Goal: Register for event/course

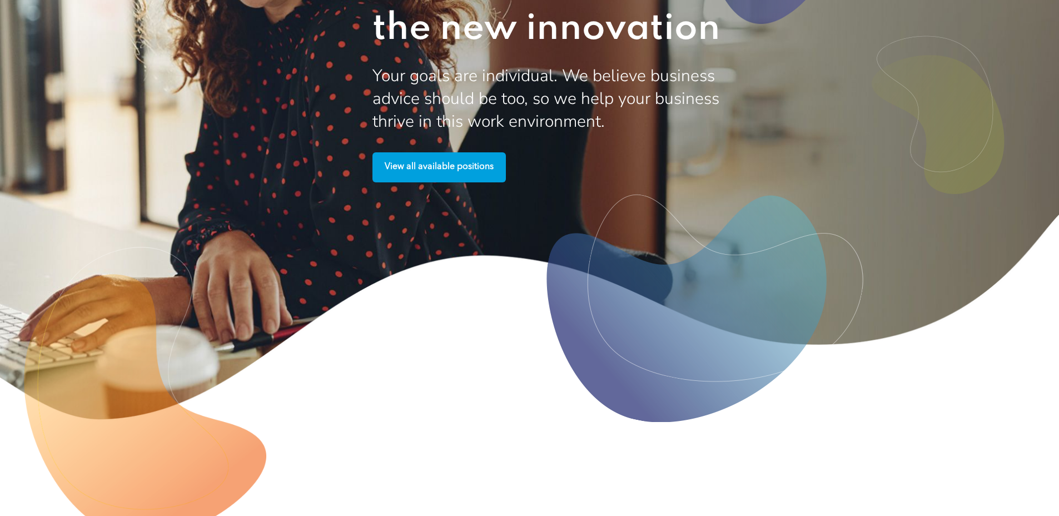
scroll to position [3090, 0]
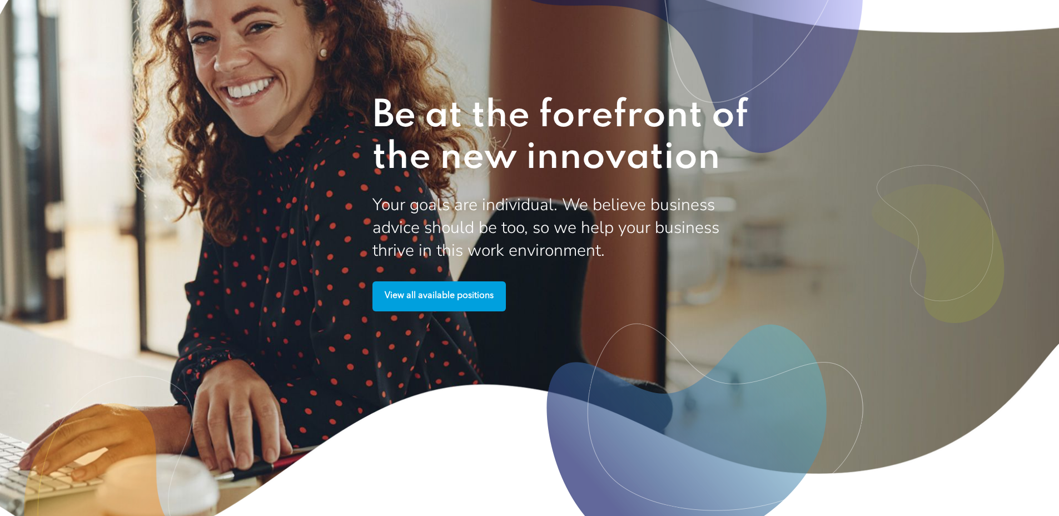
click at [450, 177] on span "Be at the forefront of the new innovation" at bounding box center [560, 136] width 376 height 79
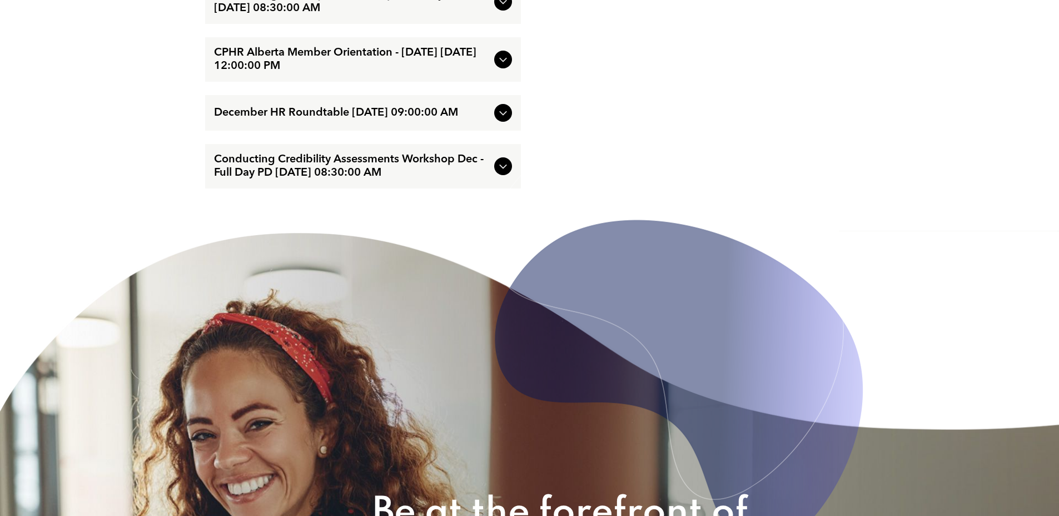
click at [461, 188] on div "Conducting Credibility Assessments Workshop Dec - Full Day PD [DATE] 08:30:00 AM" at bounding box center [363, 166] width 316 height 44
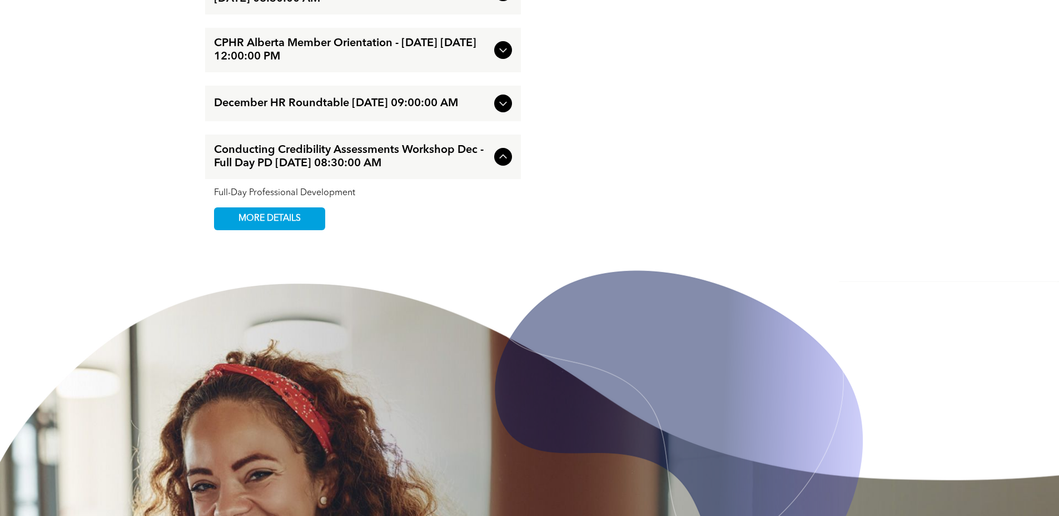
scroll to position [2633, 0]
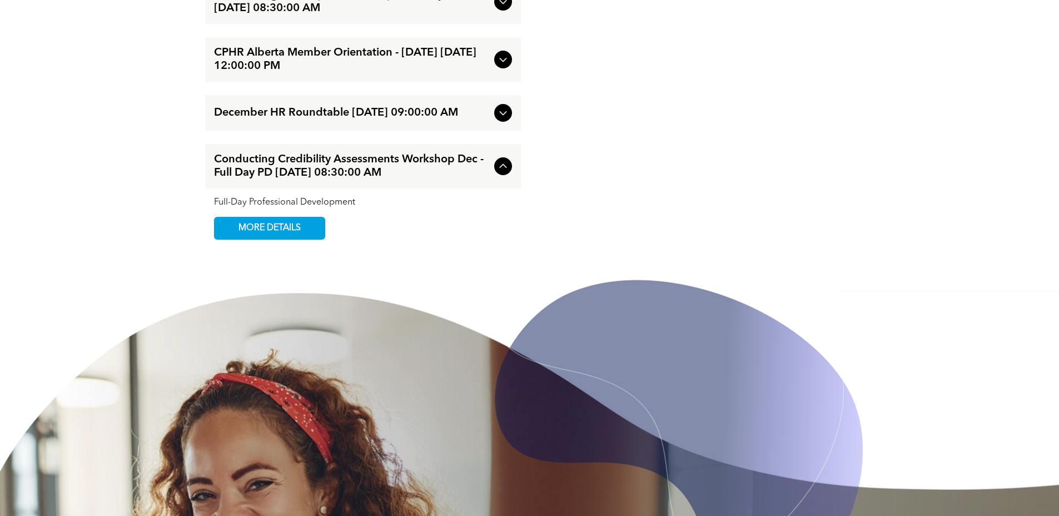
click at [482, 188] on div "Conducting Credibility Assessments Workshop Dec - Full Day PD [DATE] 08:30:00 AM" at bounding box center [363, 166] width 316 height 44
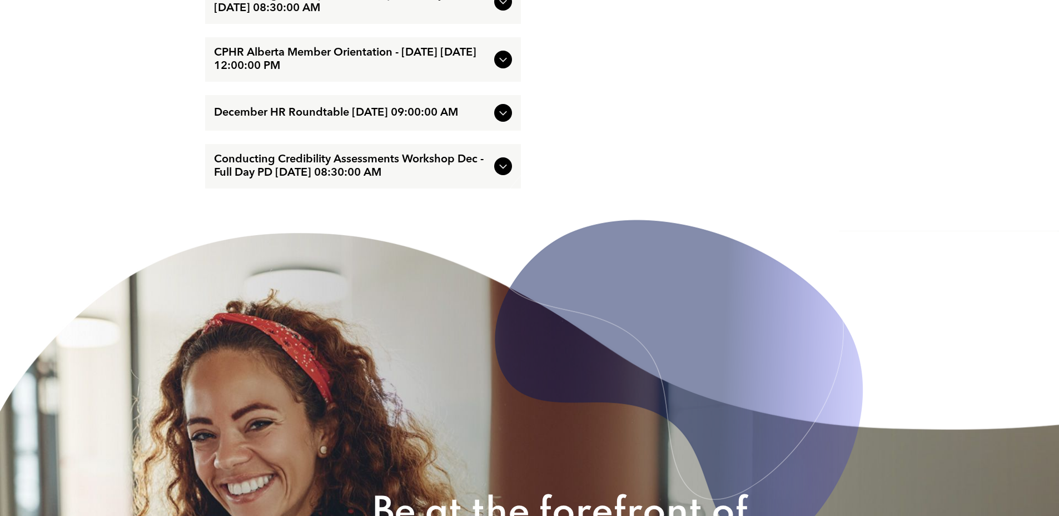
click at [447, 180] on span "Conducting Credibility Assessments Workshop Dec - Full Day PD [DATE] 08:30:00 AM" at bounding box center [352, 166] width 276 height 27
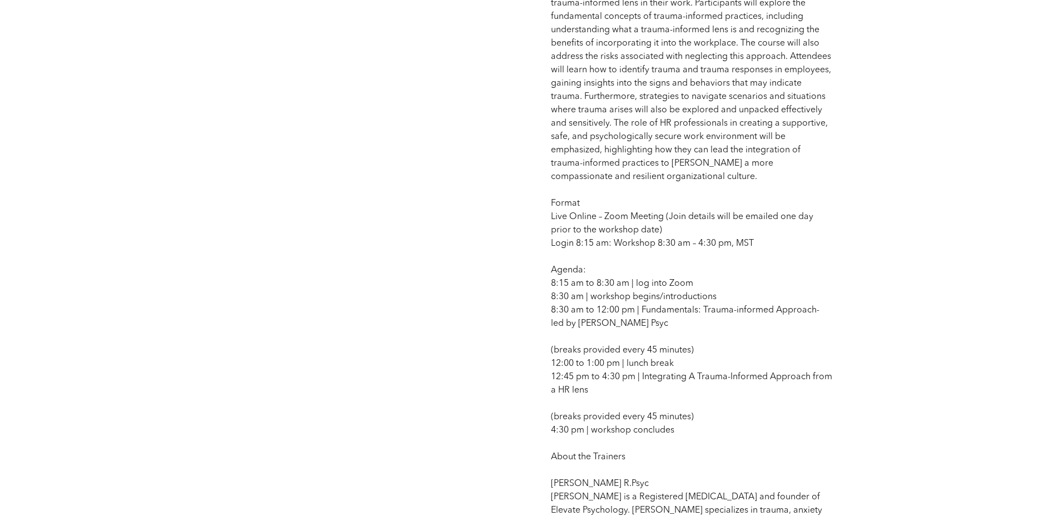
scroll to position [671, 0]
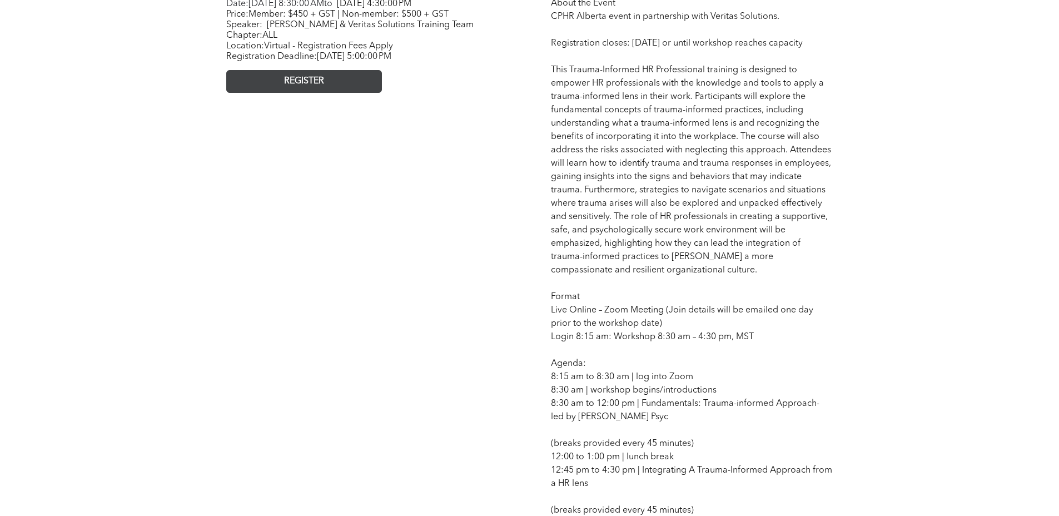
click at [303, 87] on span "REGISTER" at bounding box center [304, 81] width 40 height 11
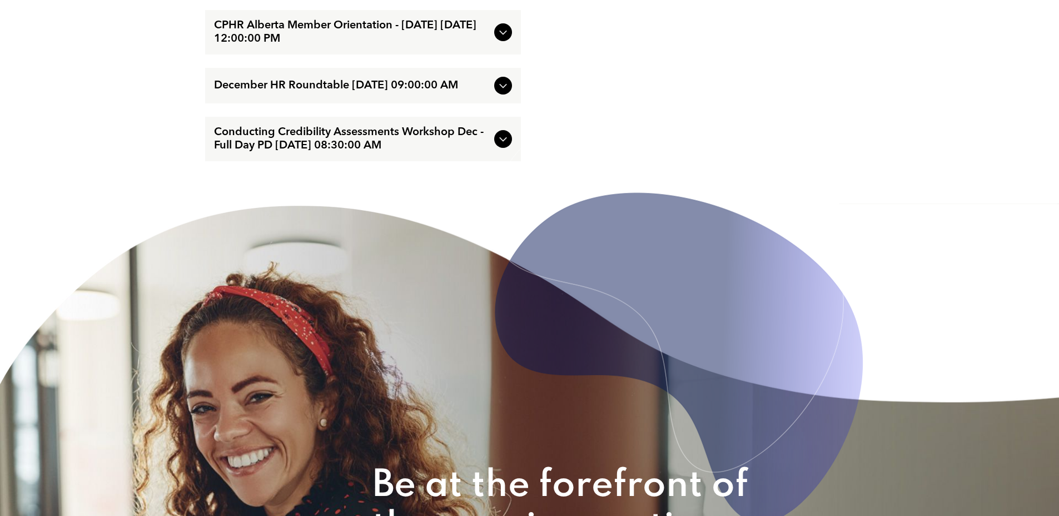
scroll to position [2011, 0]
